Goal: Browse casually

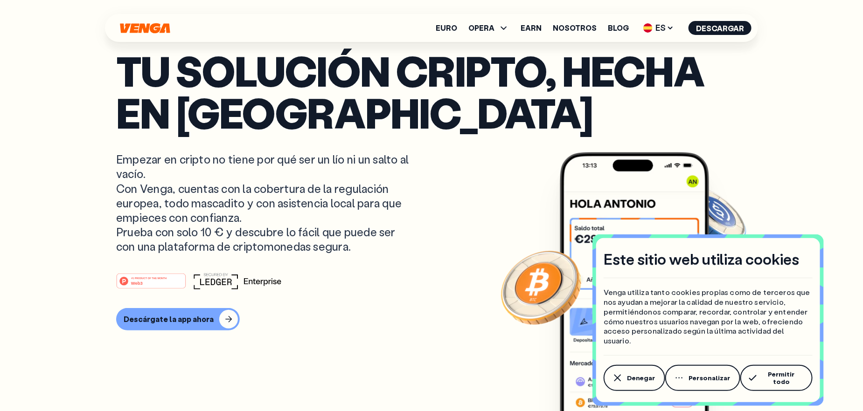
drag, startPoint x: 140, startPoint y: 26, endPoint x: 73, endPoint y: 102, distance: 101.1
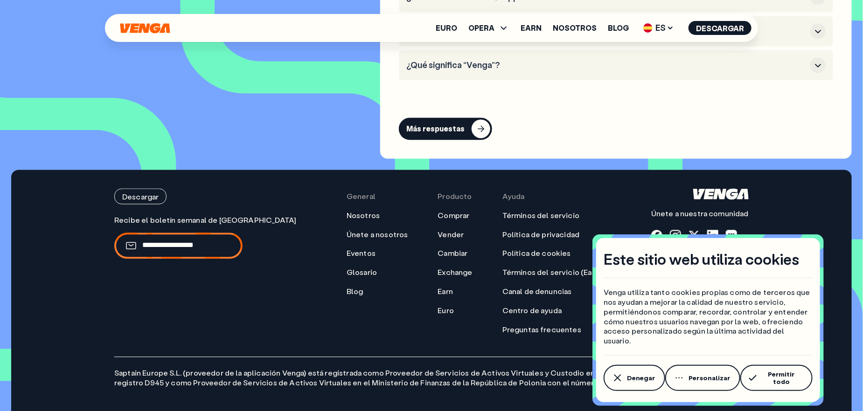
scroll to position [4458, 0]
click at [765, 379] on span "Permitir todo" at bounding box center [781, 378] width 42 height 15
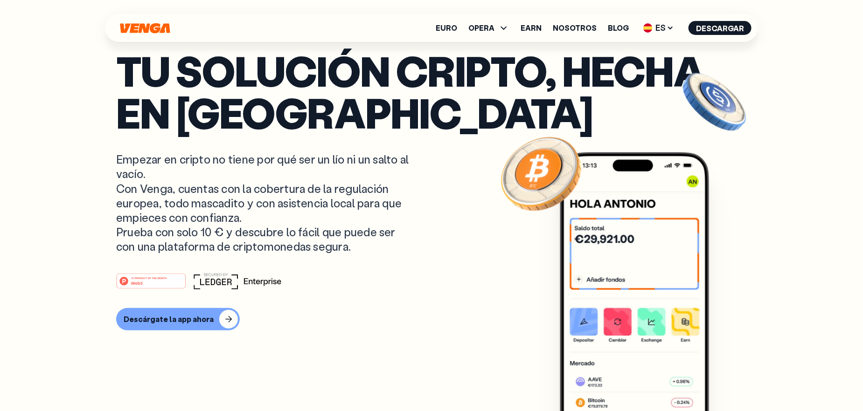
scroll to position [0, 0]
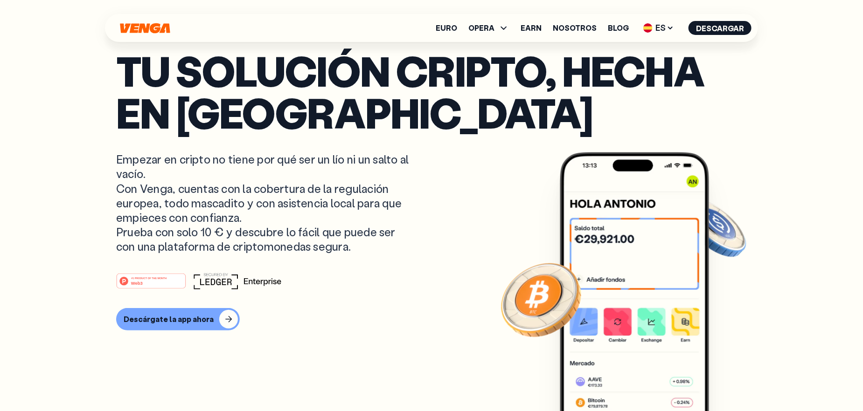
click at [141, 25] on icon "Inicio" at bounding box center [145, 28] width 50 height 10
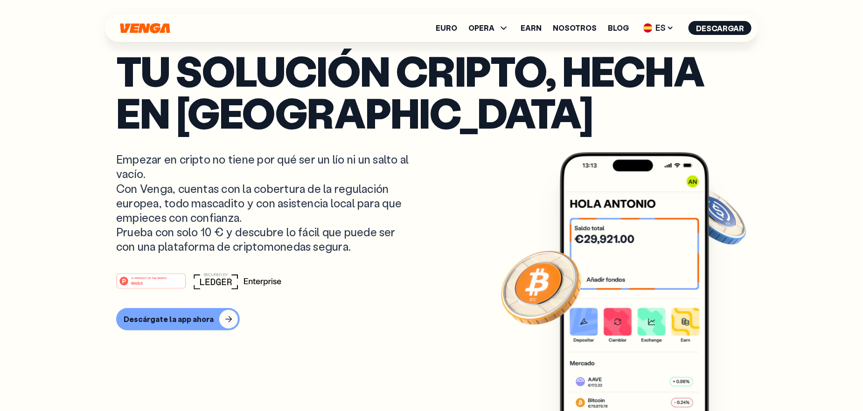
drag, startPoint x: 141, startPoint y: 25, endPoint x: 61, endPoint y: 115, distance: 120.2
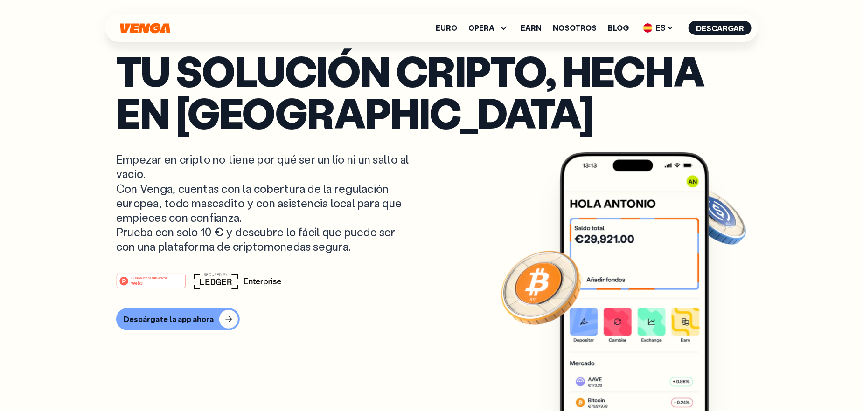
scroll to position [373, 0]
click at [141, 23] on icon "Inicio" at bounding box center [145, 28] width 52 height 11
drag, startPoint x: 141, startPoint y: 29, endPoint x: 90, endPoint y: 93, distance: 82.3
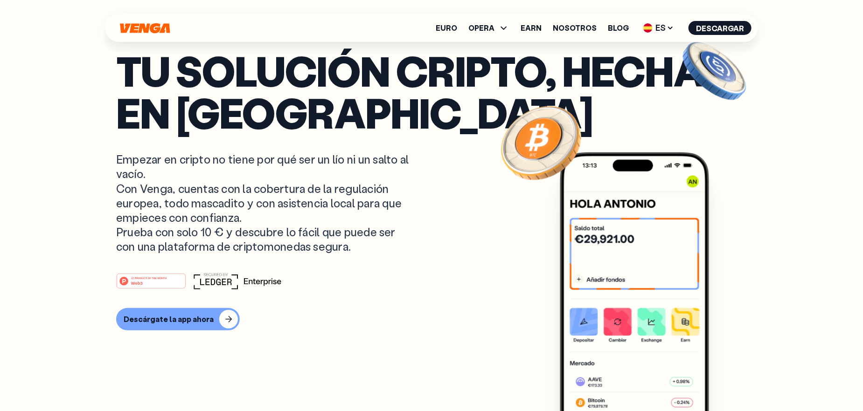
scroll to position [0, 0]
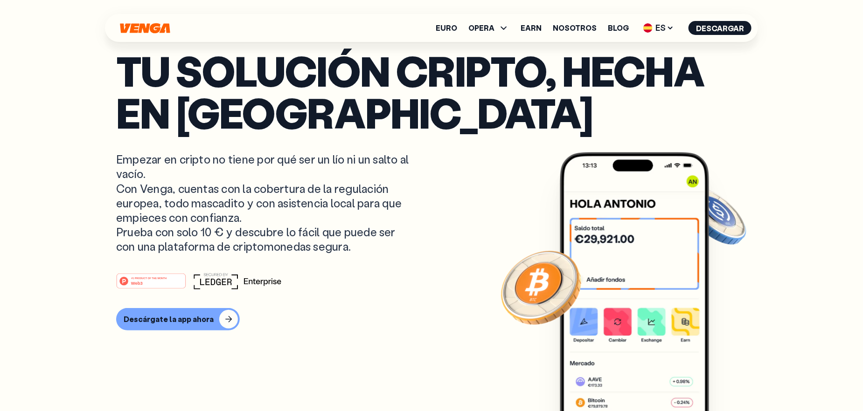
scroll to position [373, 0]
